Goal: Check status

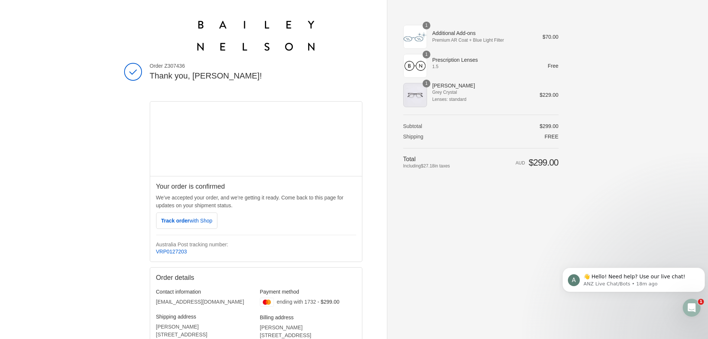
click at [416, 195] on div "Shopping cart Product image Description Quantity Price 1 Additional Add-ons Pre…" at bounding box center [480, 169] width 155 height 297
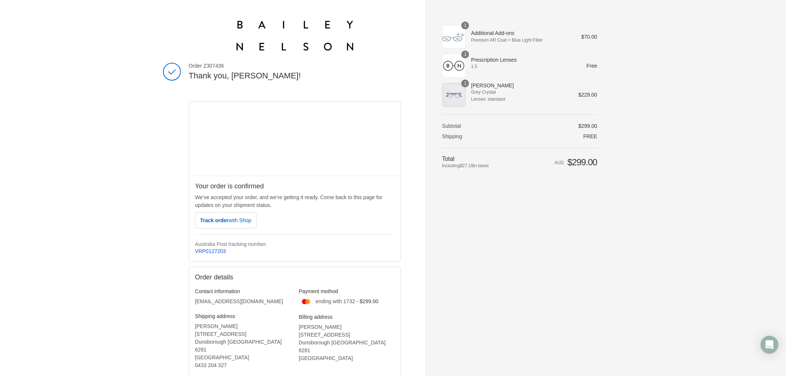
click at [291, 48] on img at bounding box center [295, 36] width 117 height 30
click at [248, 28] on img at bounding box center [295, 36] width 117 height 30
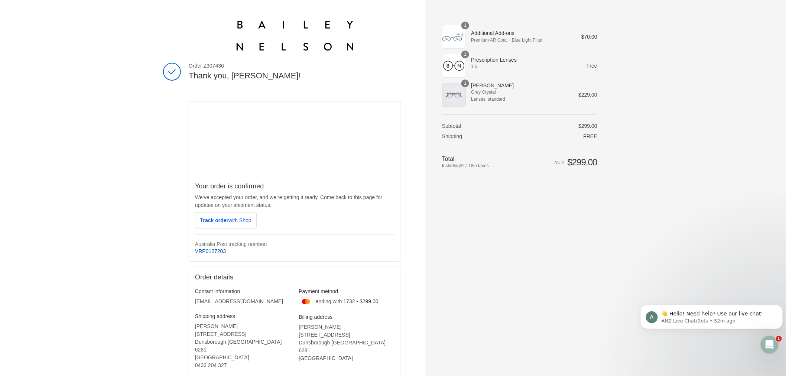
click at [206, 250] on link "VRP0127203" at bounding box center [210, 251] width 31 height 6
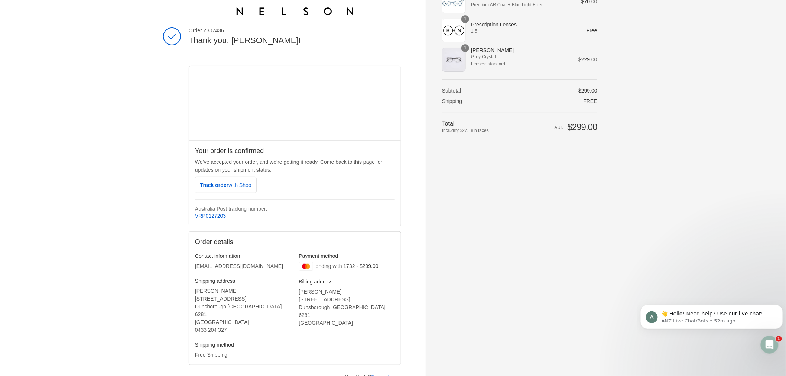
scroll to position [74, 0]
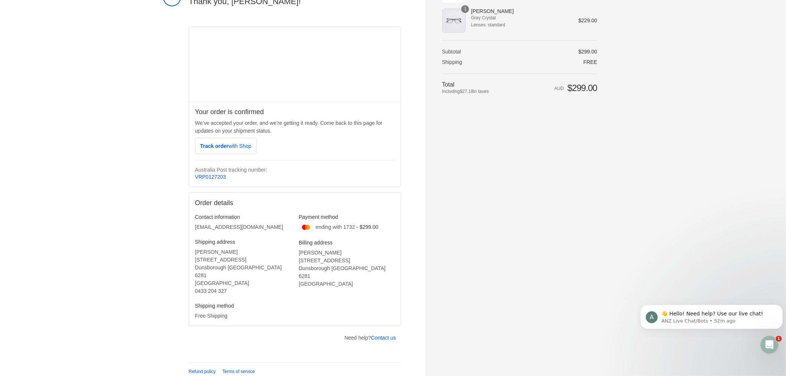
click at [756, 342] on body "A 👋 Hello! Need help? Use our live chat! ANZ Live Chat/Bots • 52m ago" at bounding box center [711, 322] width 143 height 61
click at [764, 342] on div "Open Intercom Messenger" at bounding box center [768, 344] width 25 height 25
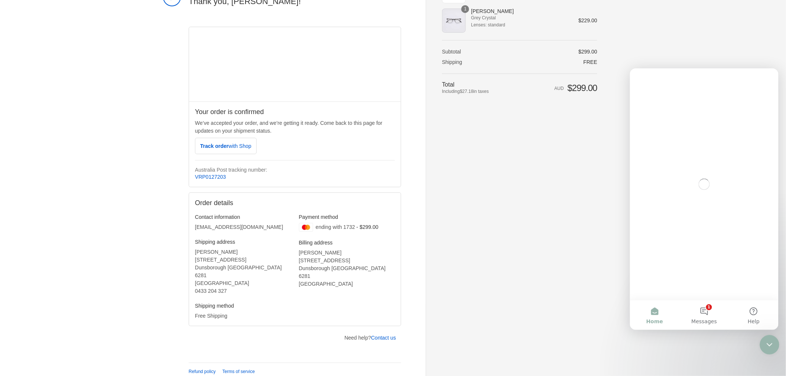
scroll to position [0, 0]
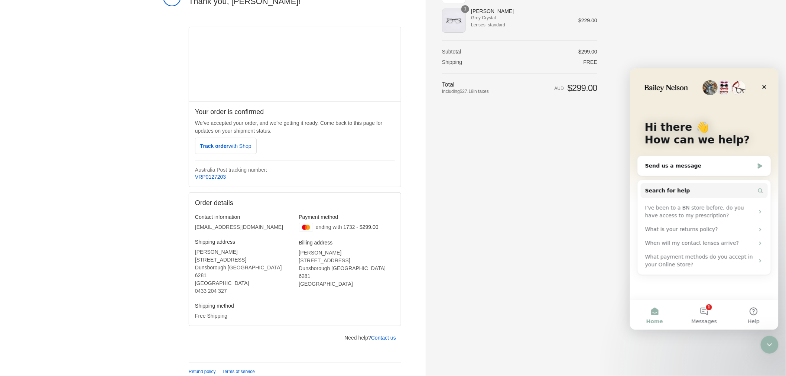
click at [650, 323] on span "Home" at bounding box center [654, 320] width 17 height 5
